Goal: Find specific page/section: Find specific page/section

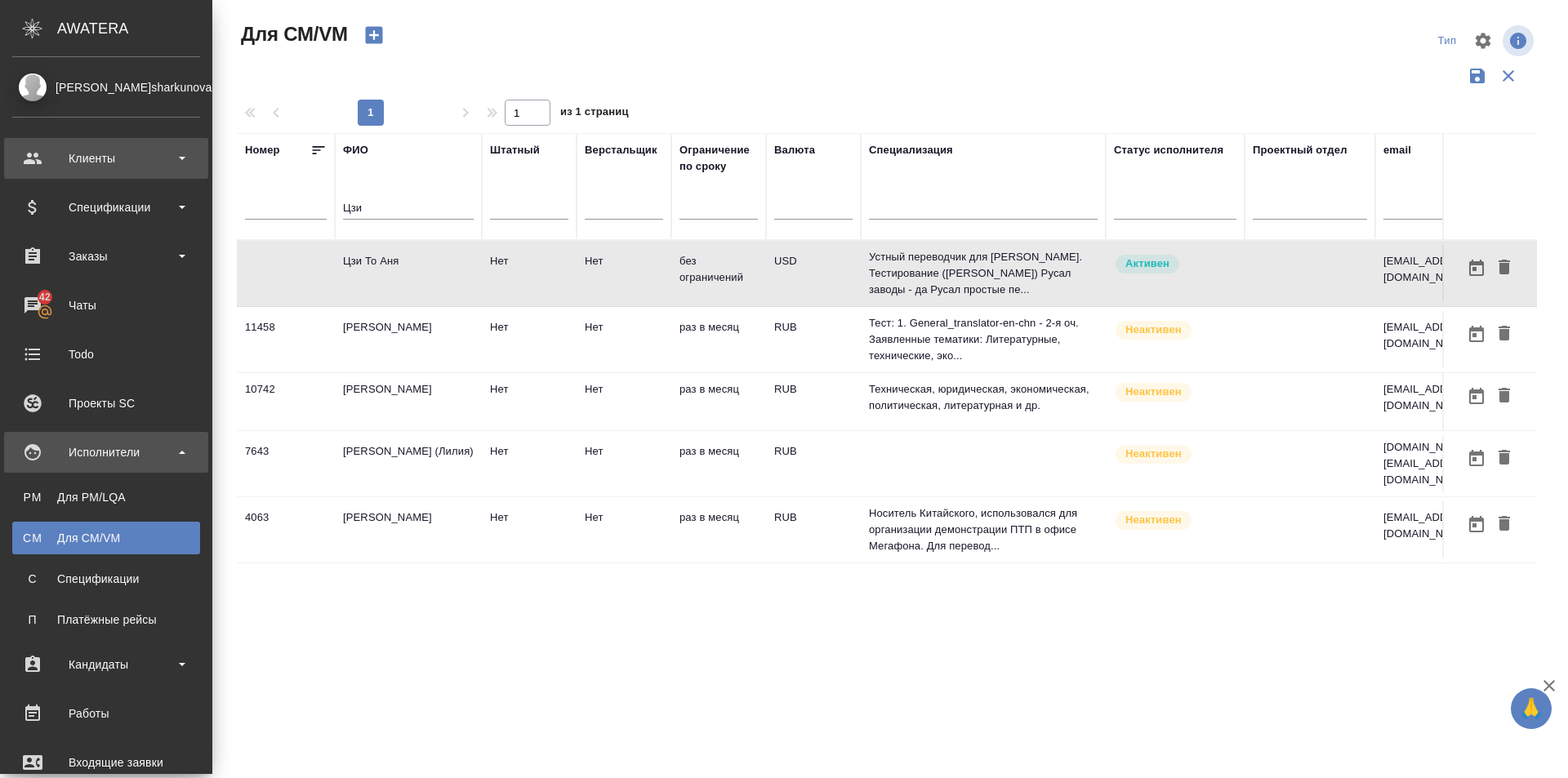
click at [78, 148] on div "Клиенты" at bounding box center [106, 158] width 188 height 25
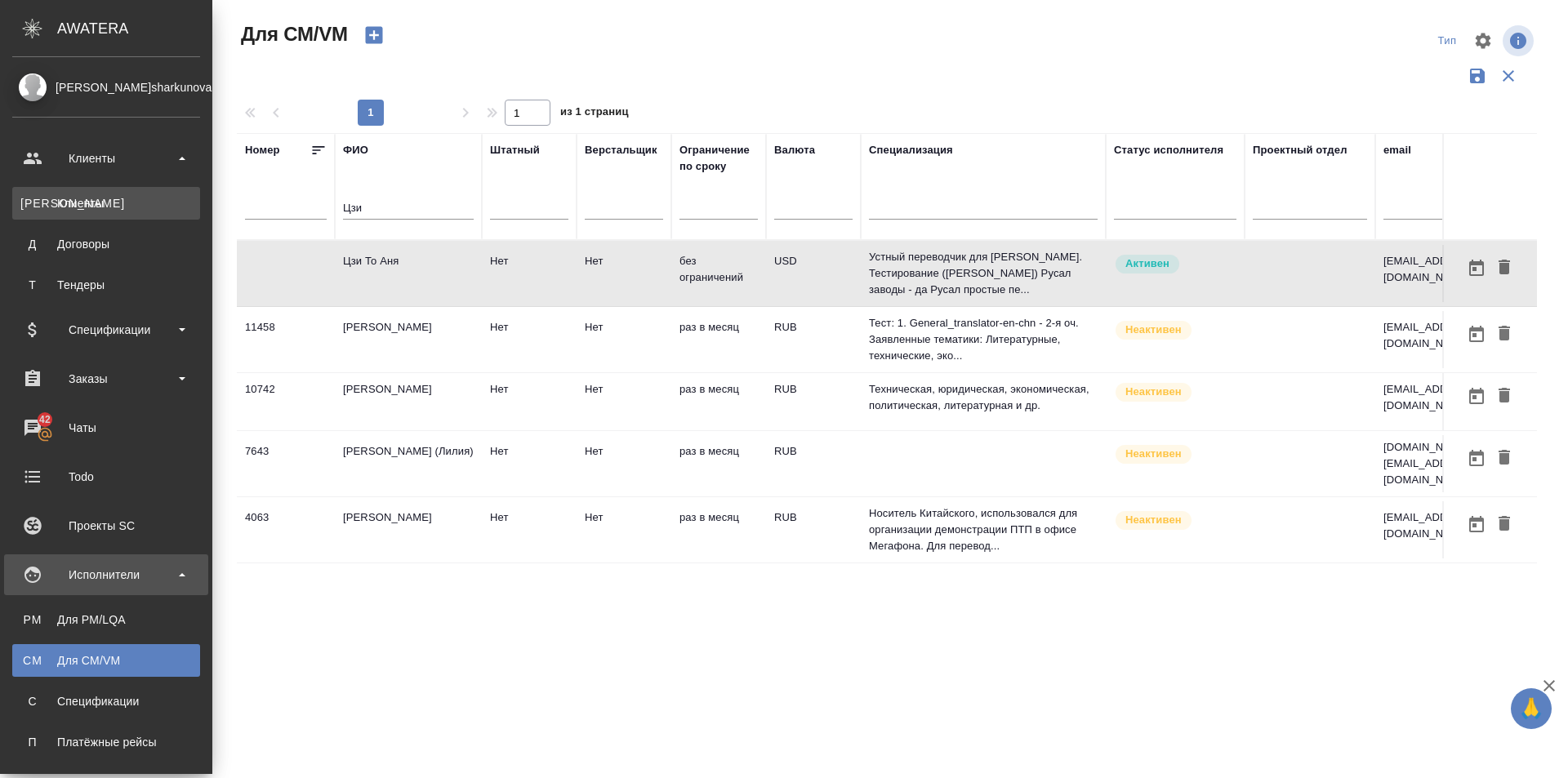
click at [98, 201] on div "Клиенты" at bounding box center [106, 203] width 171 height 16
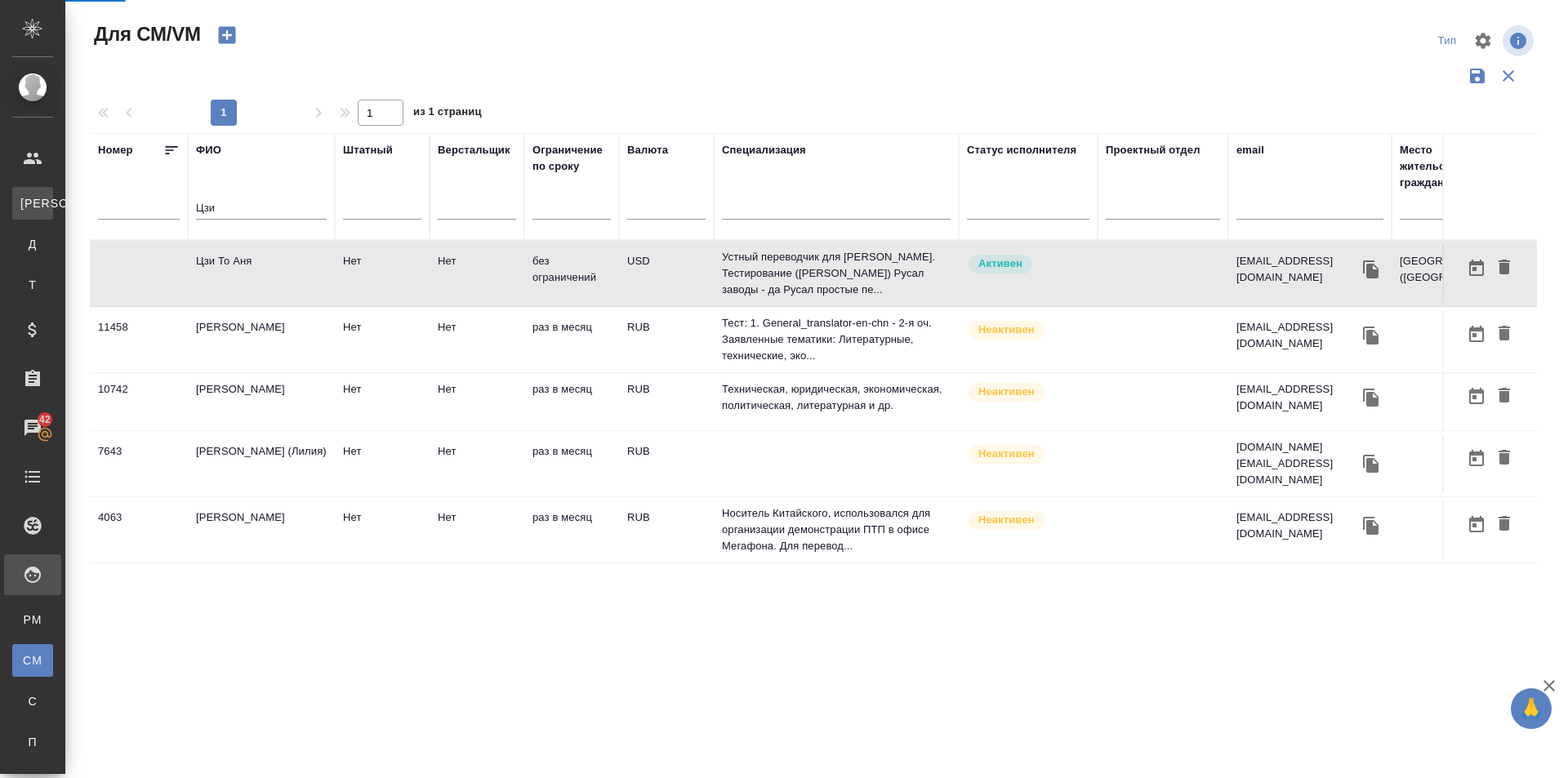
select select "RU"
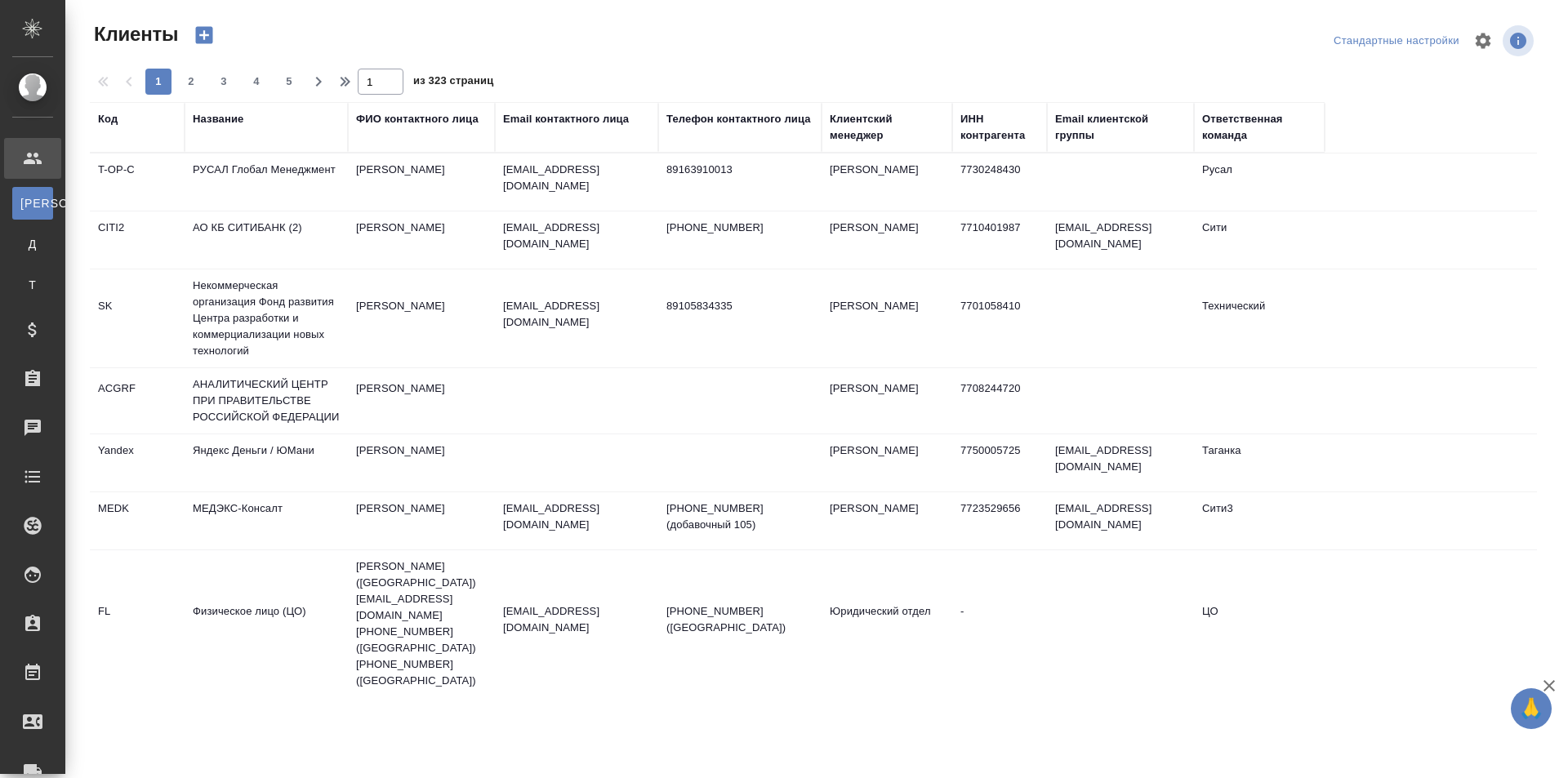
click at [229, 117] on div "Название" at bounding box center [217, 119] width 51 height 16
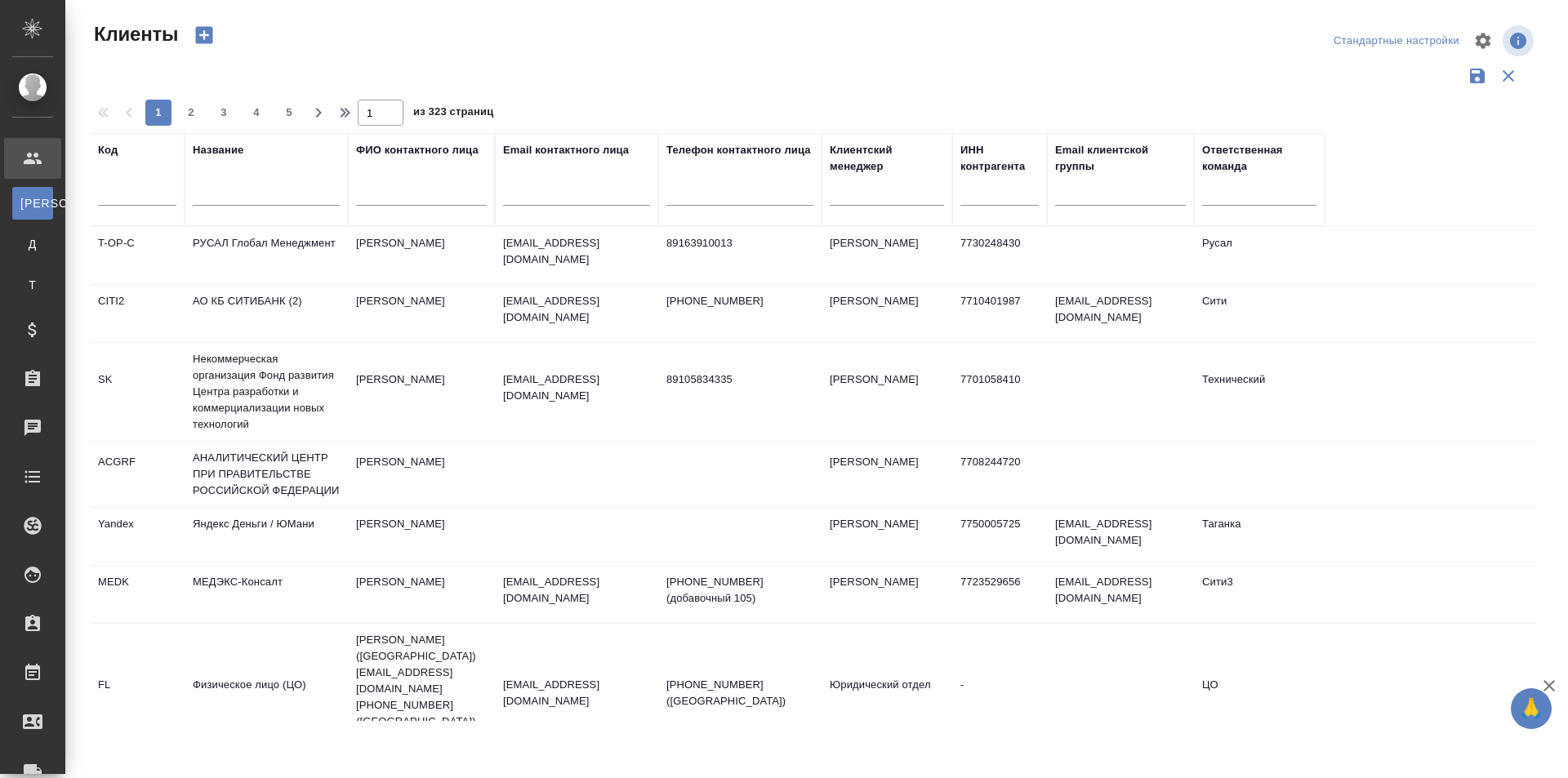
click at [225, 199] on input "text" at bounding box center [266, 195] width 147 height 20
type input "f"
type input "к"
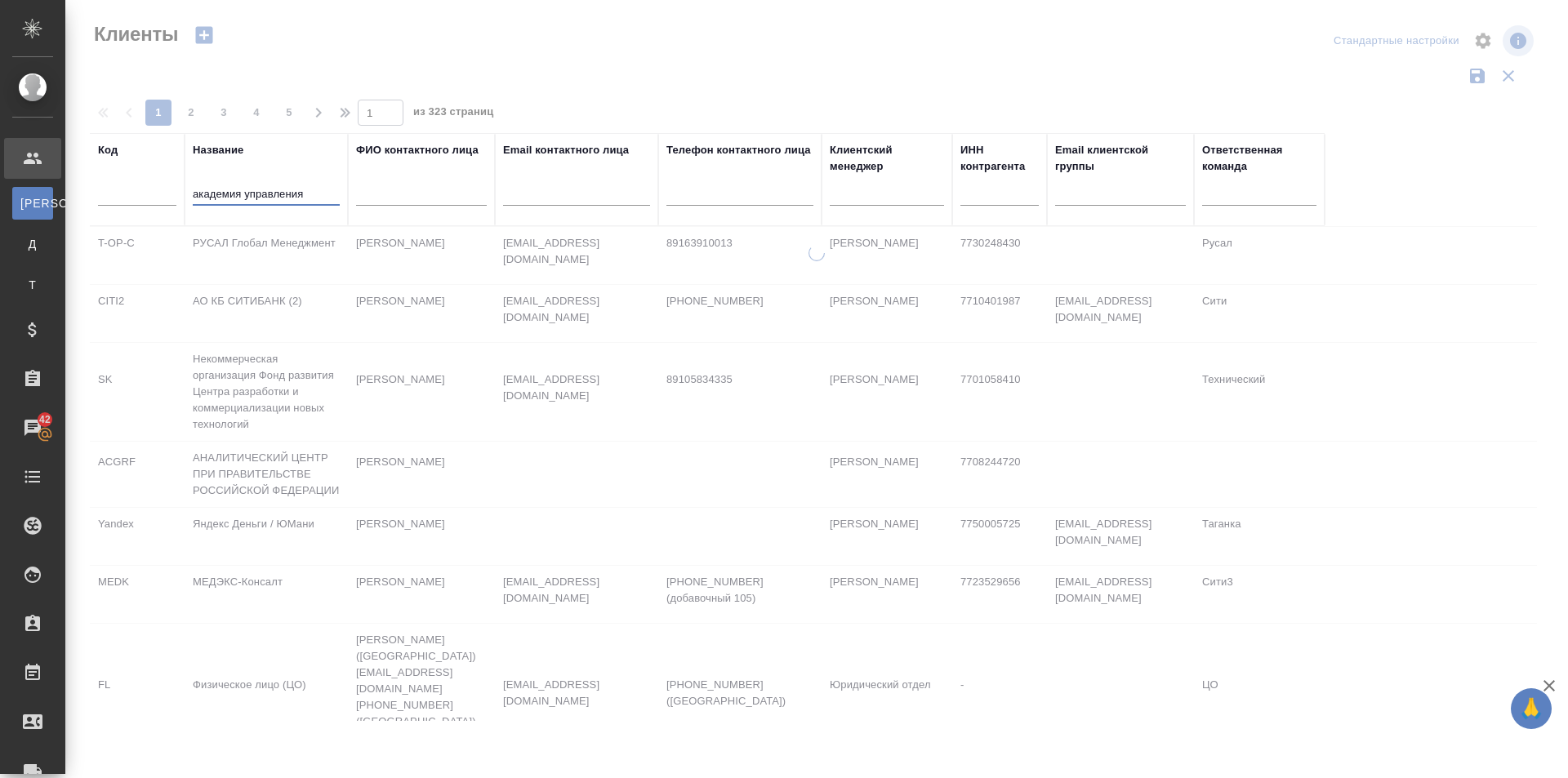
type input "академия управления"
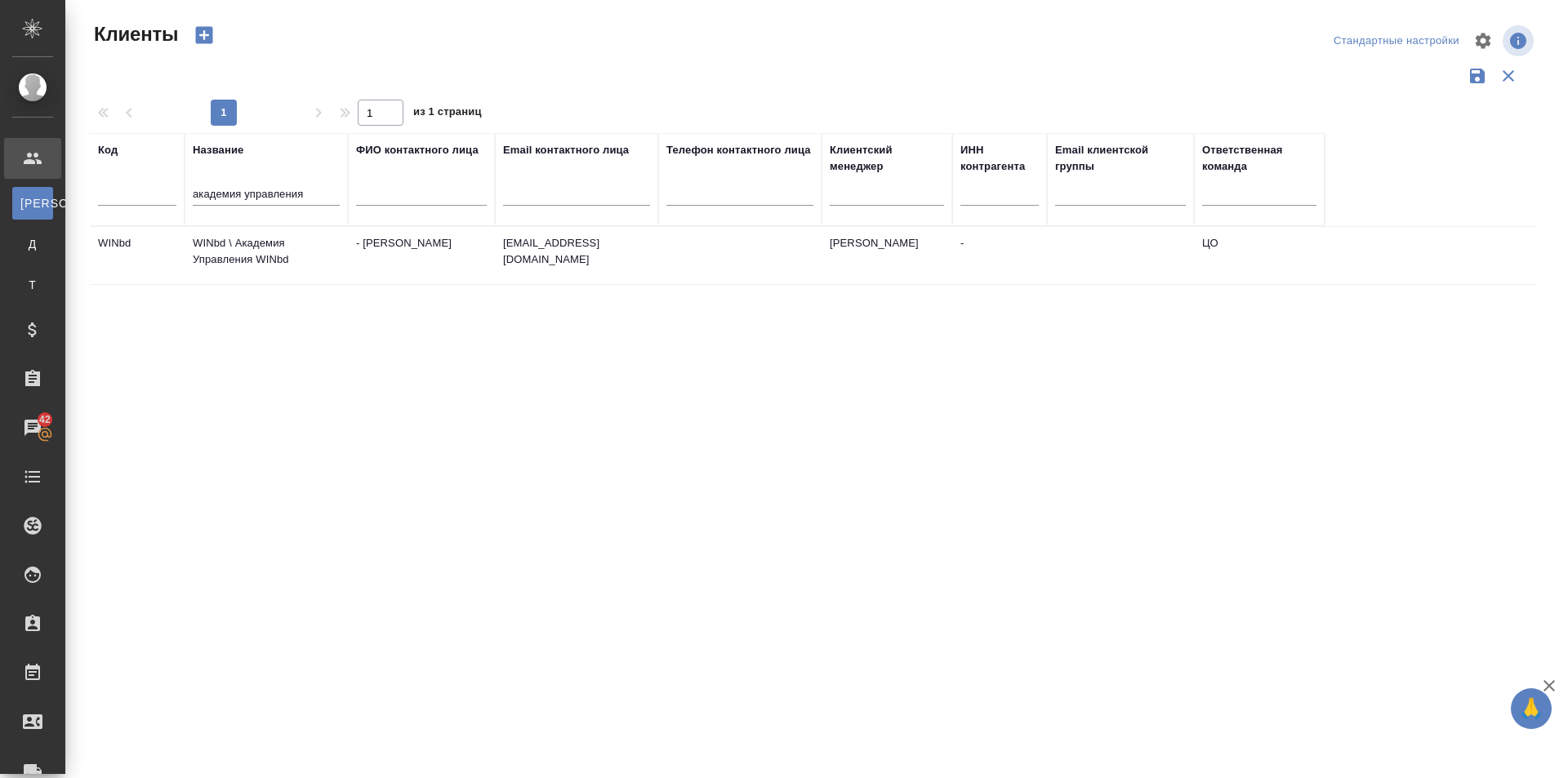
click at [224, 253] on td "WINbd \ Академия Управления WINbd" at bounding box center [266, 255] width 163 height 57
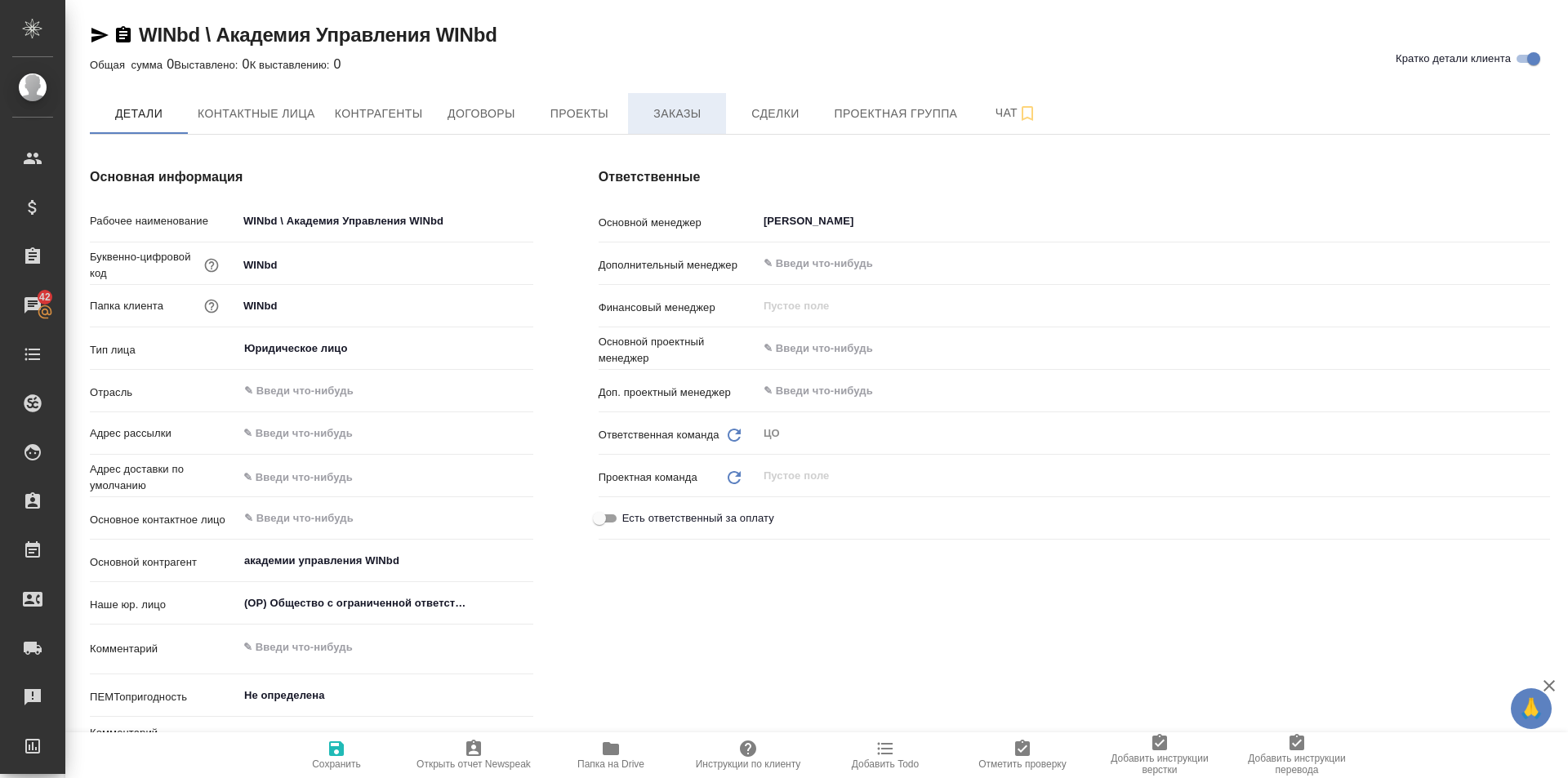
click at [668, 122] on span "Заказы" at bounding box center [676, 114] width 79 height 20
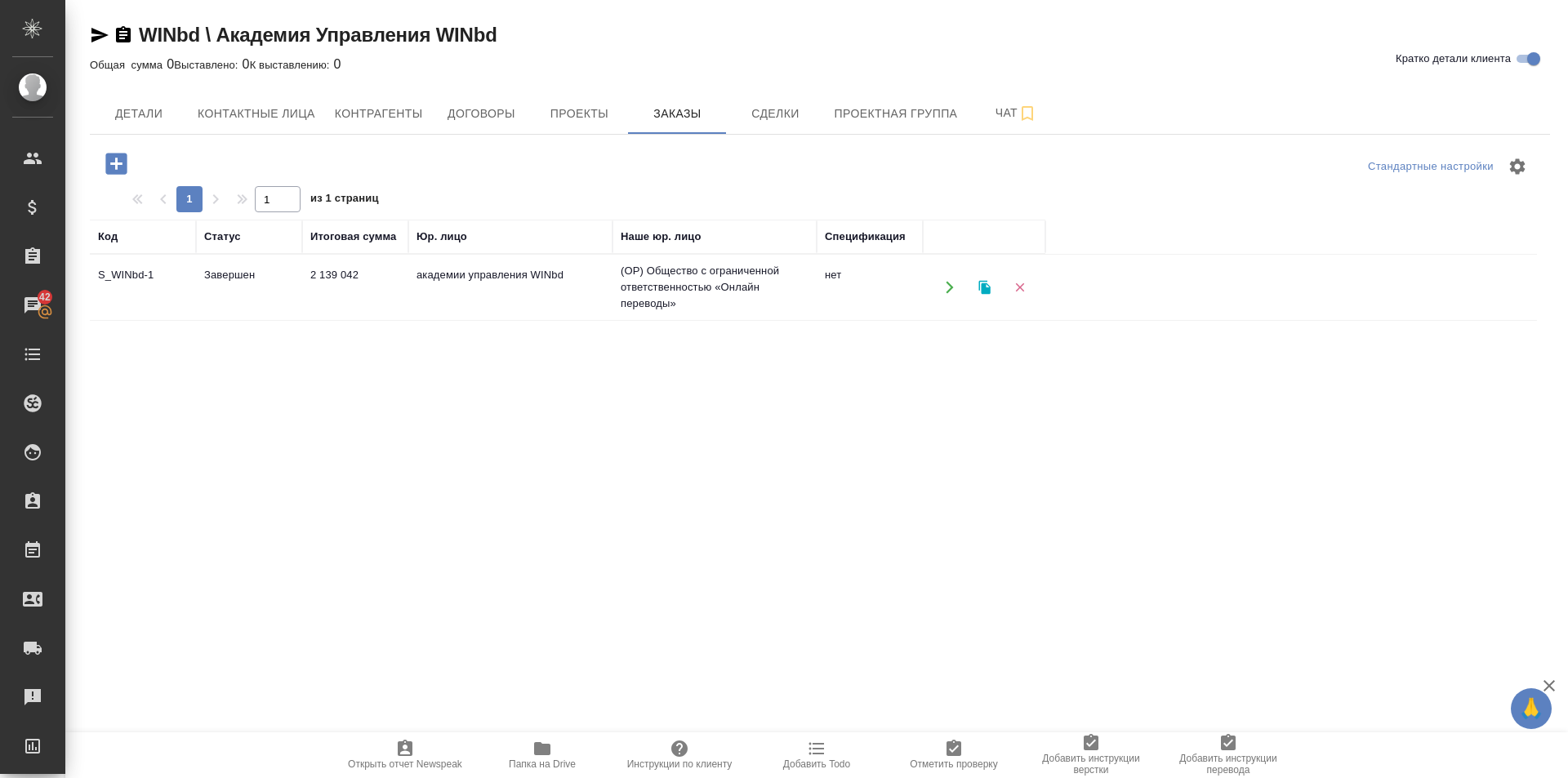
click at [147, 270] on td "S_WINbd-1" at bounding box center [142, 287] width 107 height 57
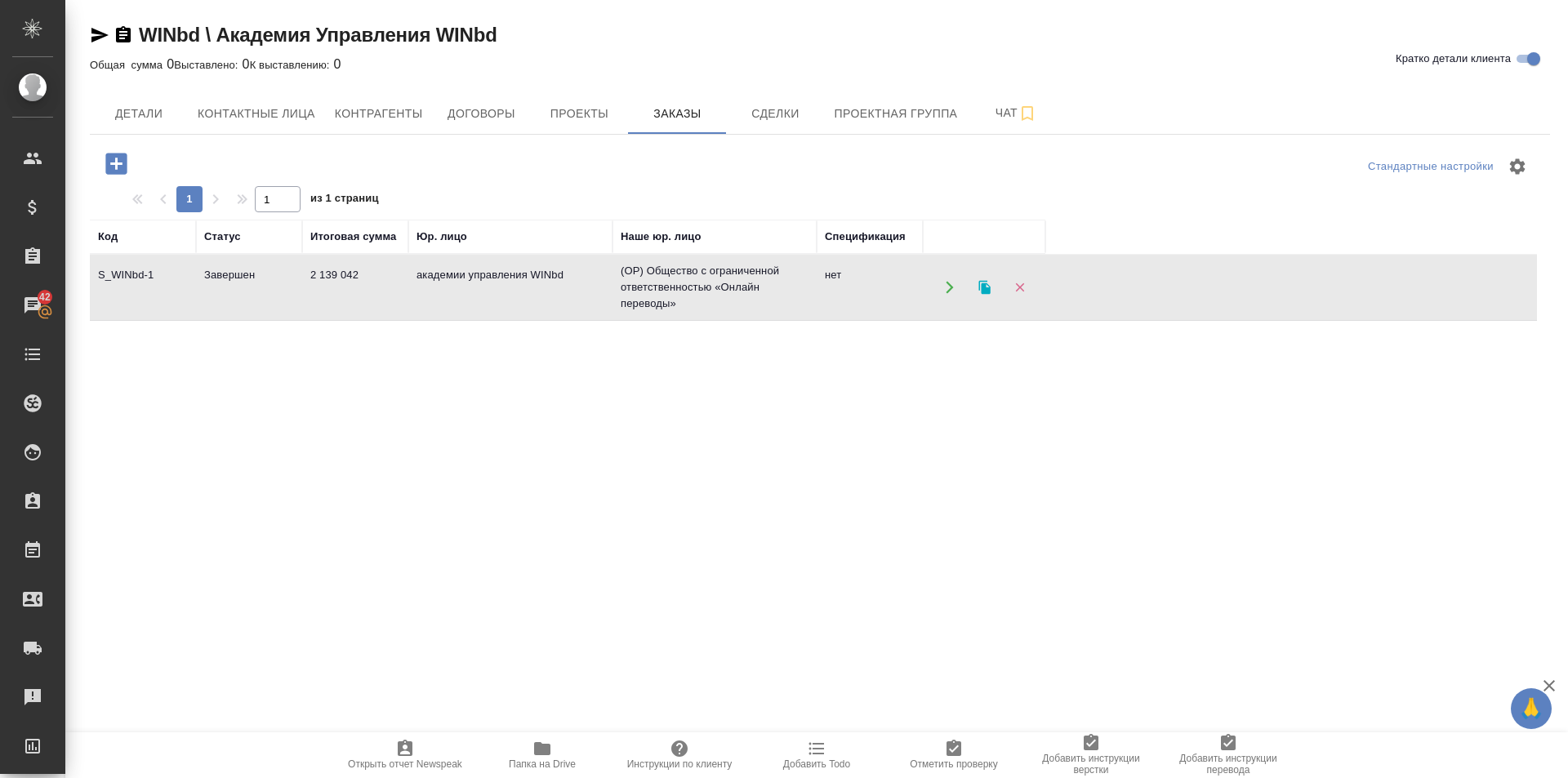
click at [147, 270] on td "S_WINbd-1" at bounding box center [142, 287] width 107 height 57
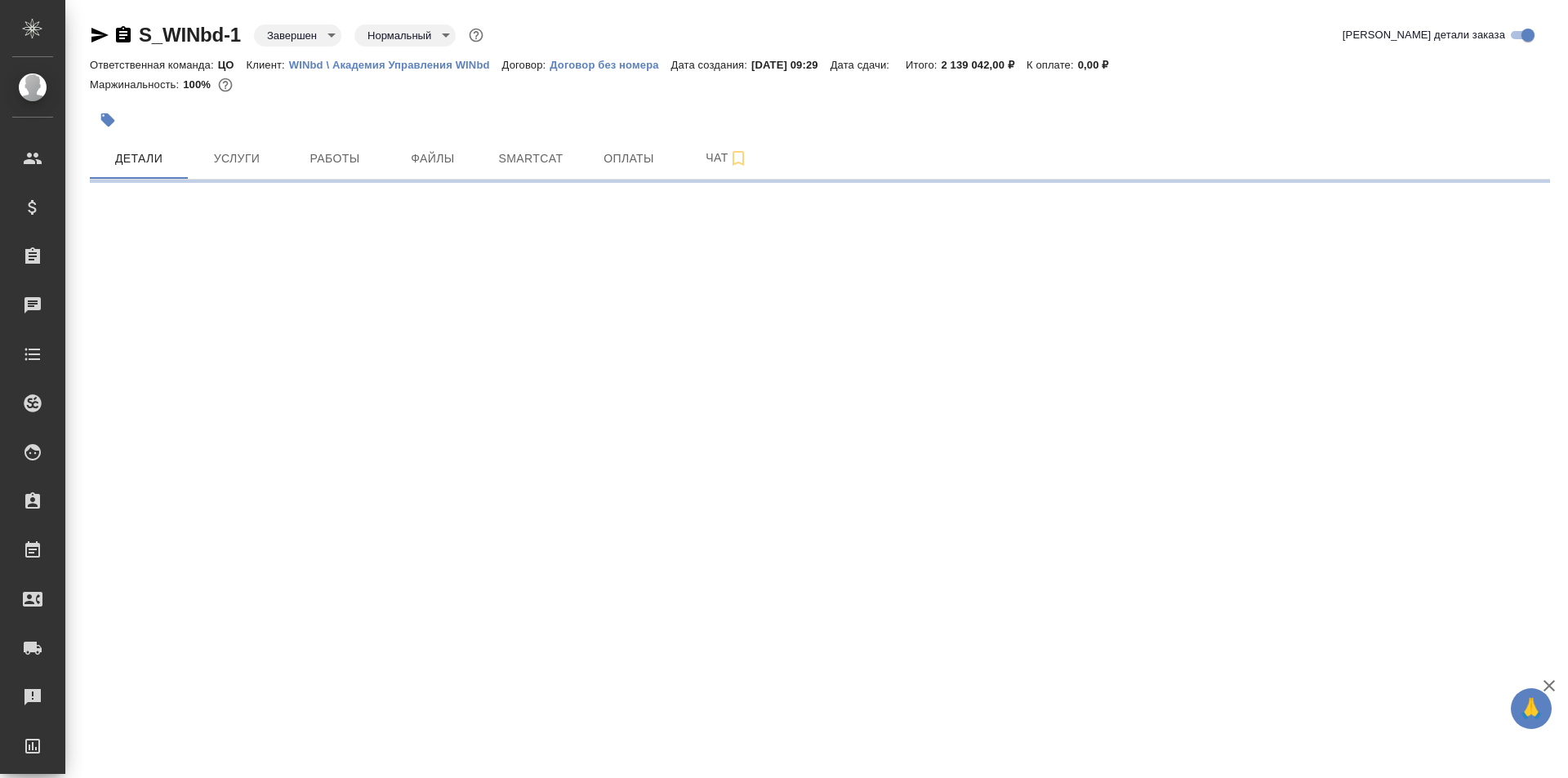
select select "RU"
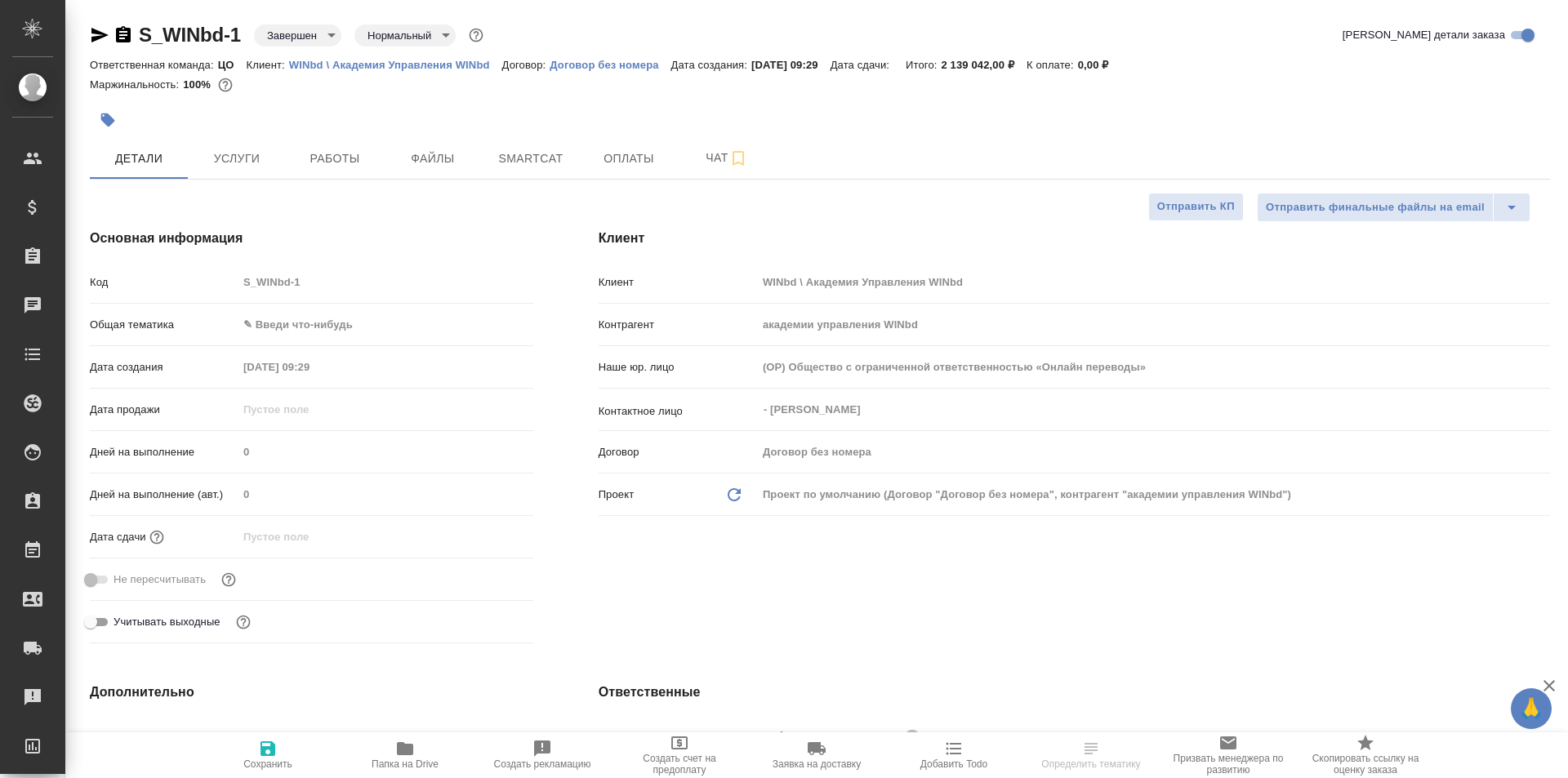
type textarea "x"
click at [98, 34] on icon "button" at bounding box center [100, 35] width 17 height 15
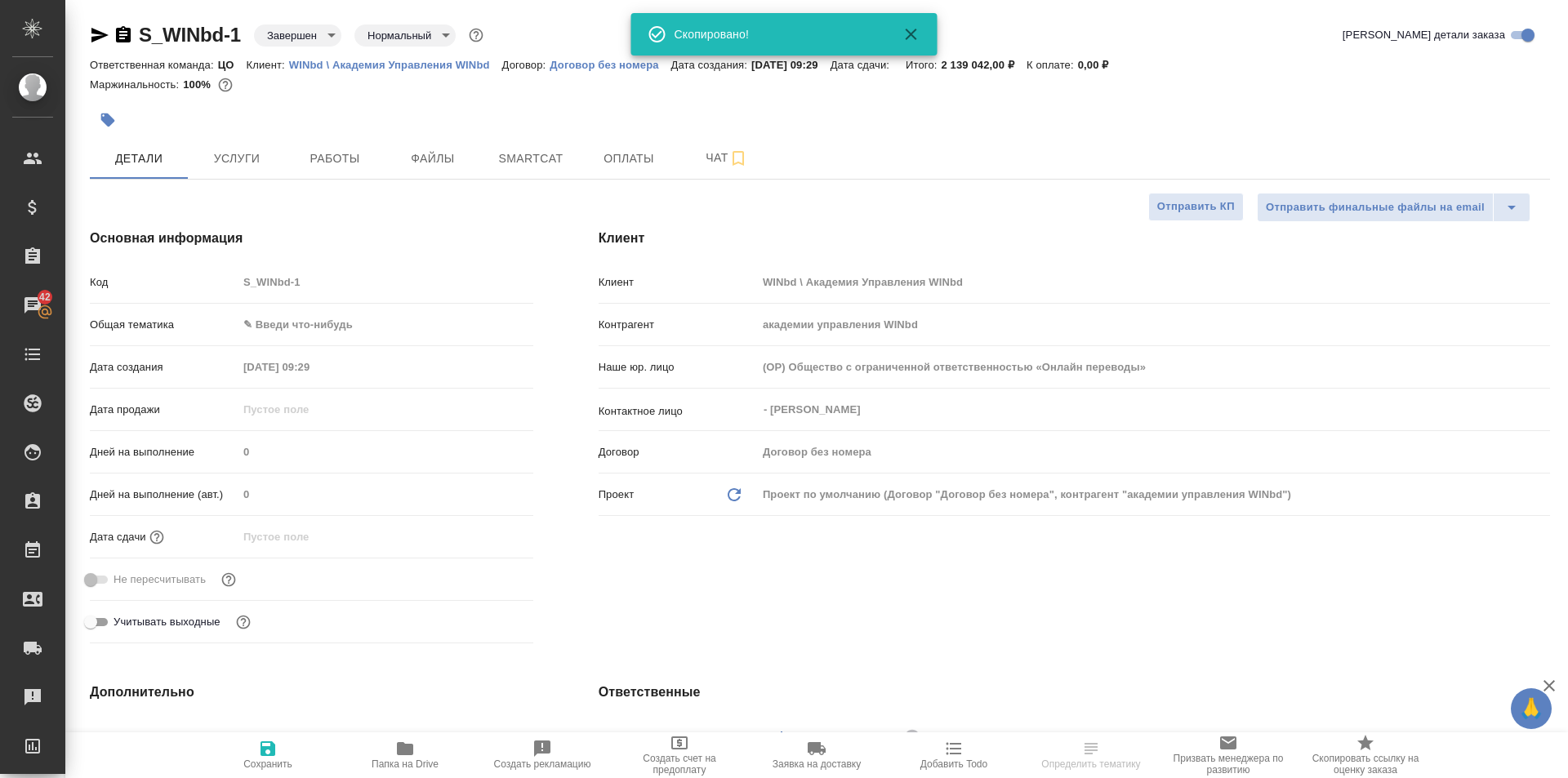
select select "RU"
type textarea "x"
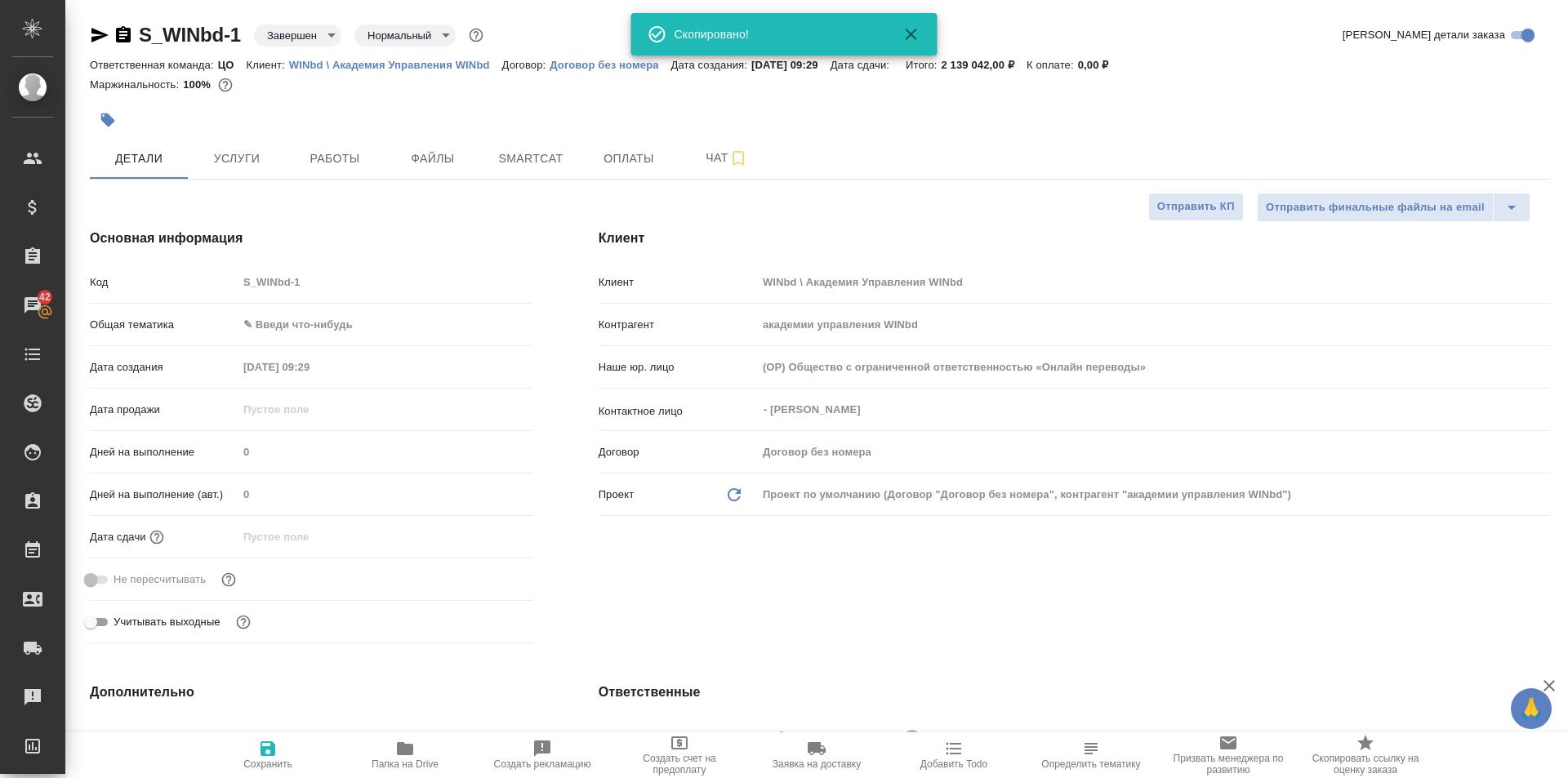
type textarea "x"
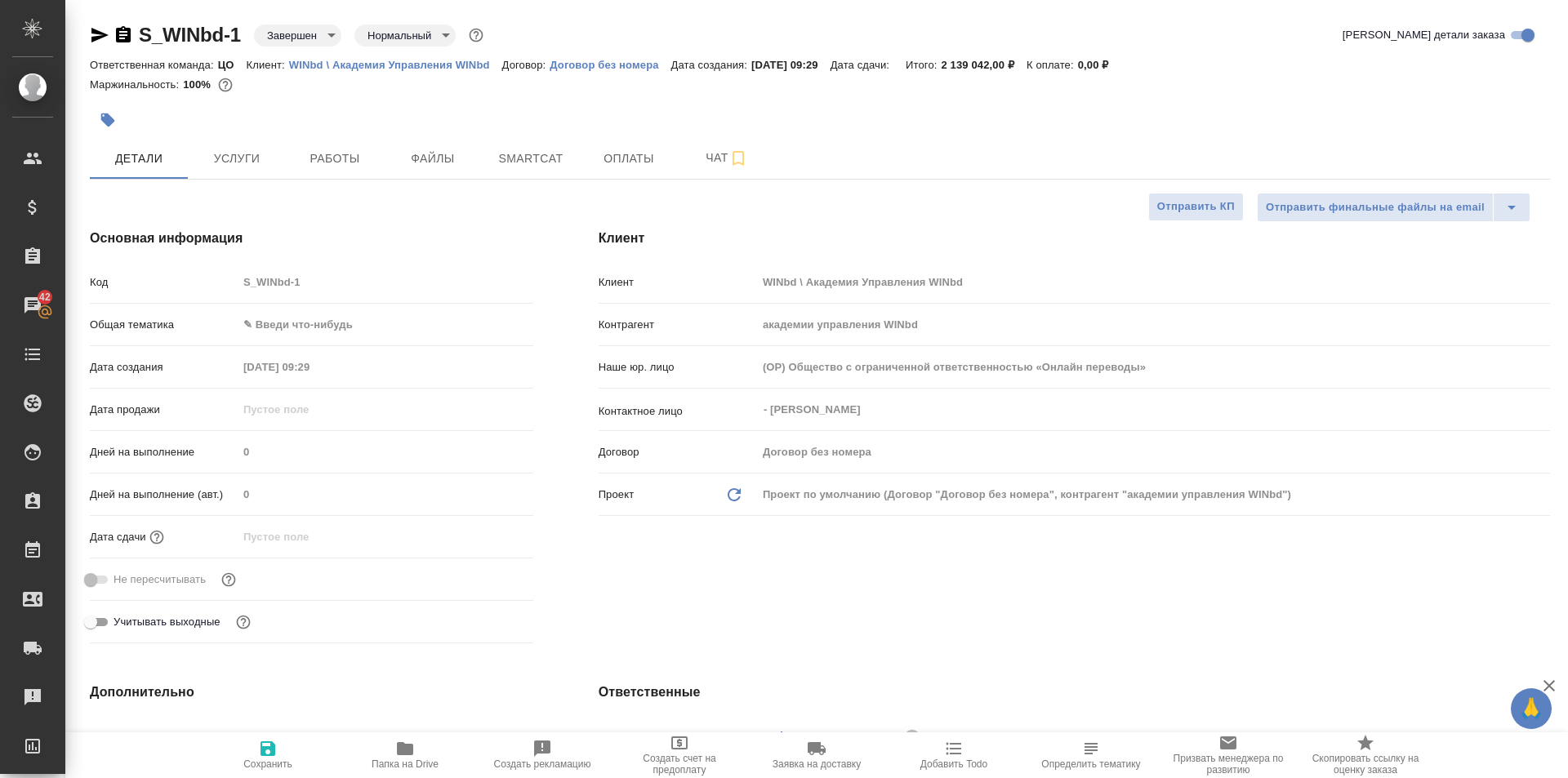
type textarea "x"
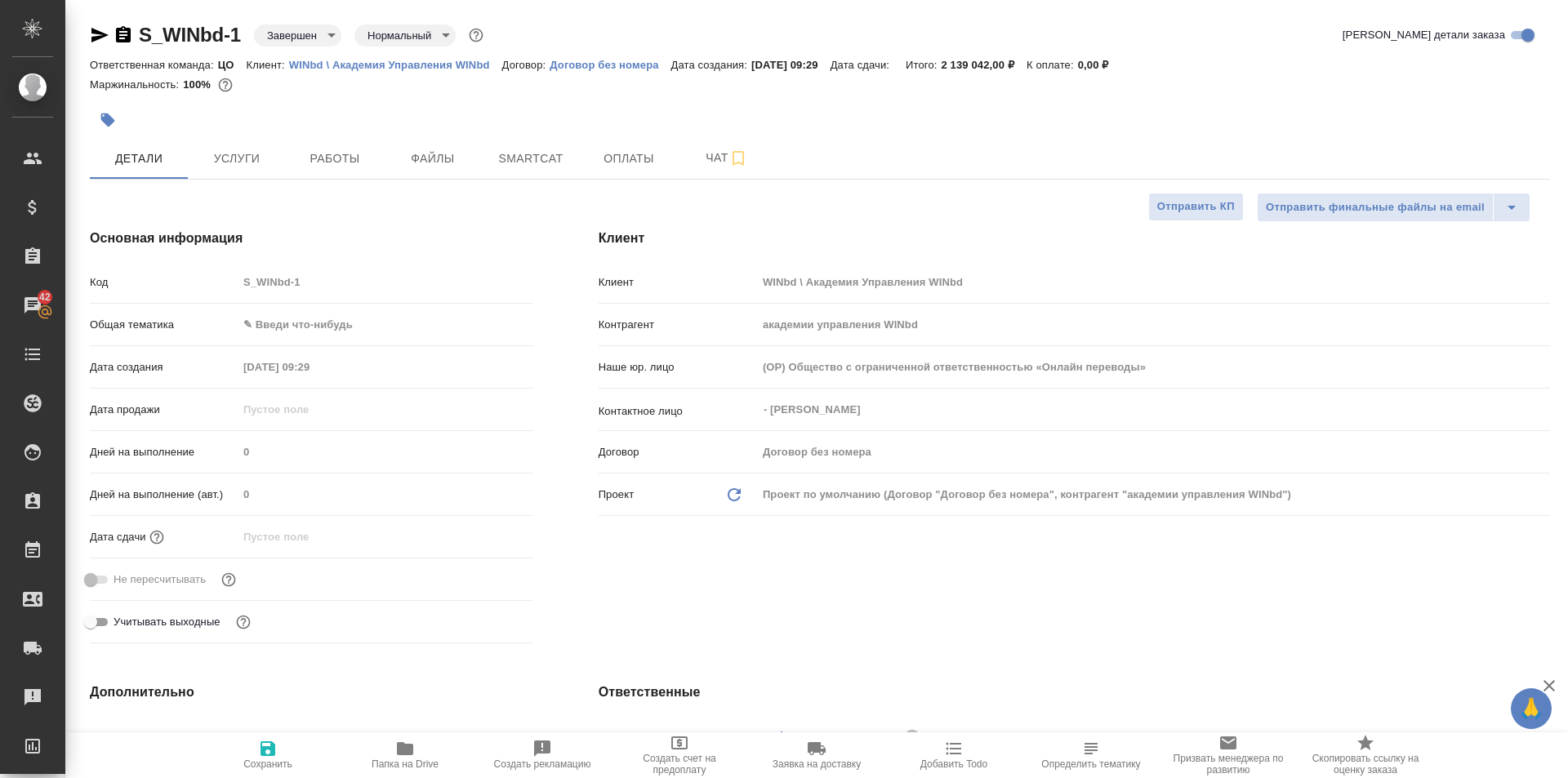
type textarea "x"
click at [342, 172] on button "Работы" at bounding box center [335, 158] width 98 height 41
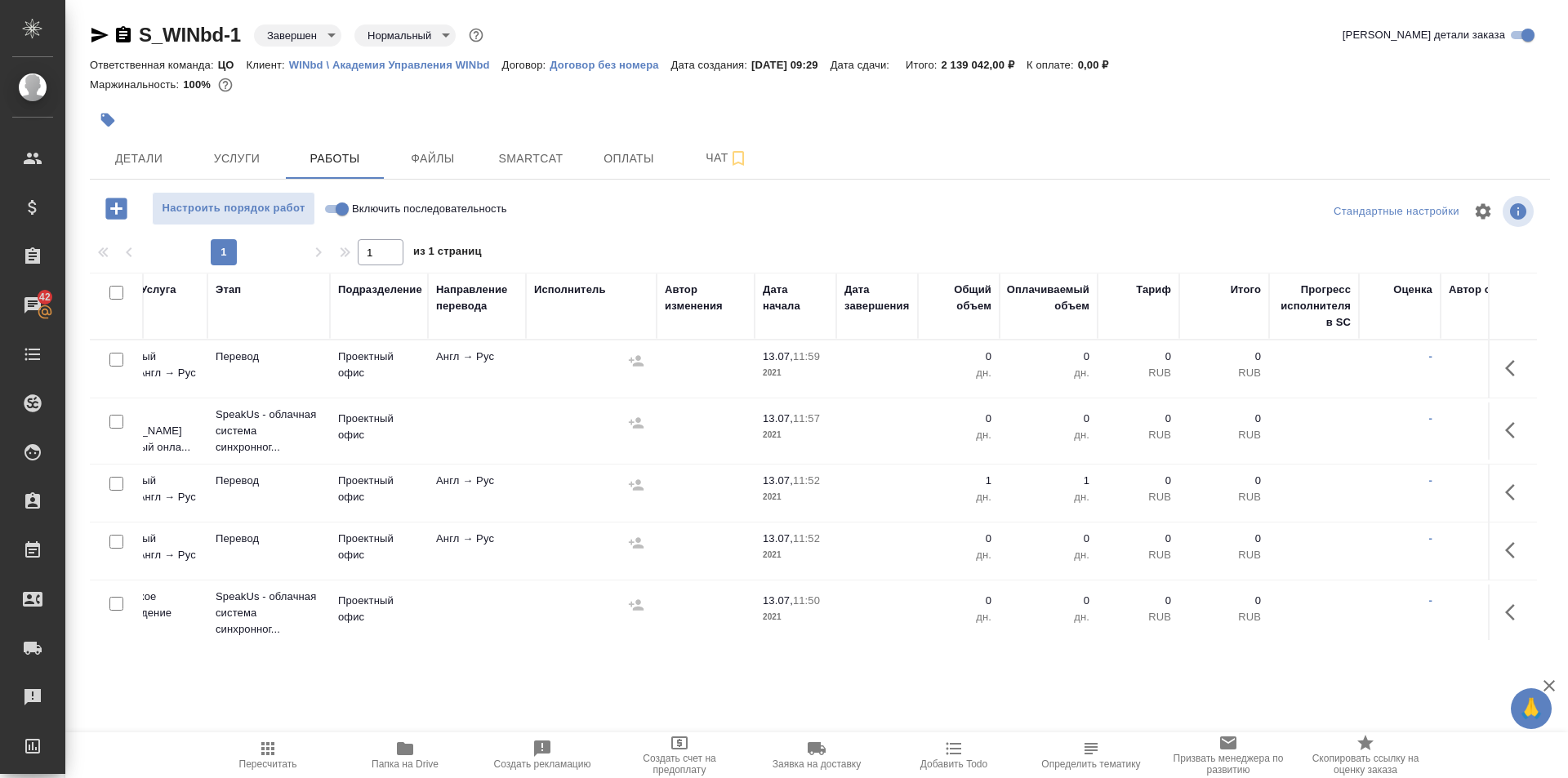
scroll to position [0, 383]
